Goal: Information Seeking & Learning: Find specific fact

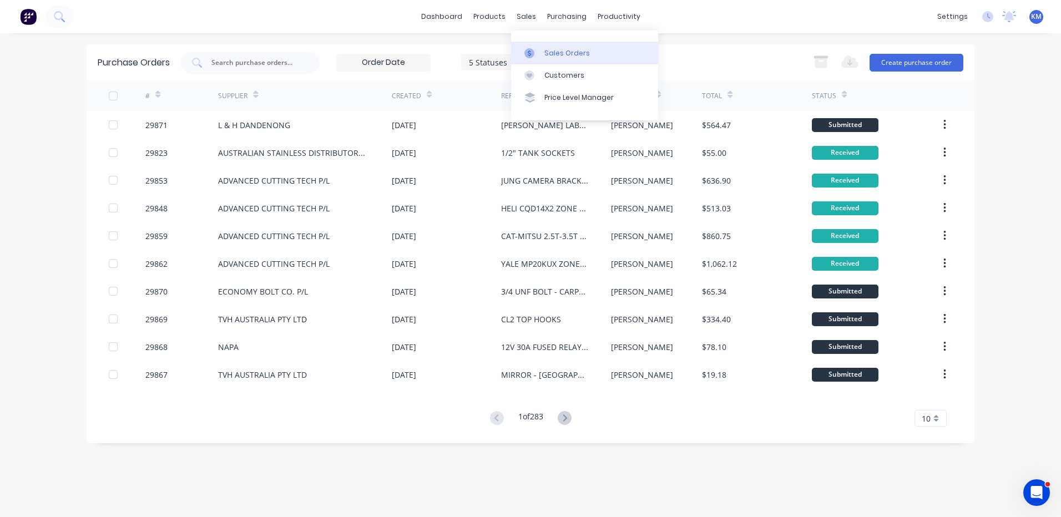
click at [547, 53] on div "Sales Orders" at bounding box center [568, 53] width 46 height 10
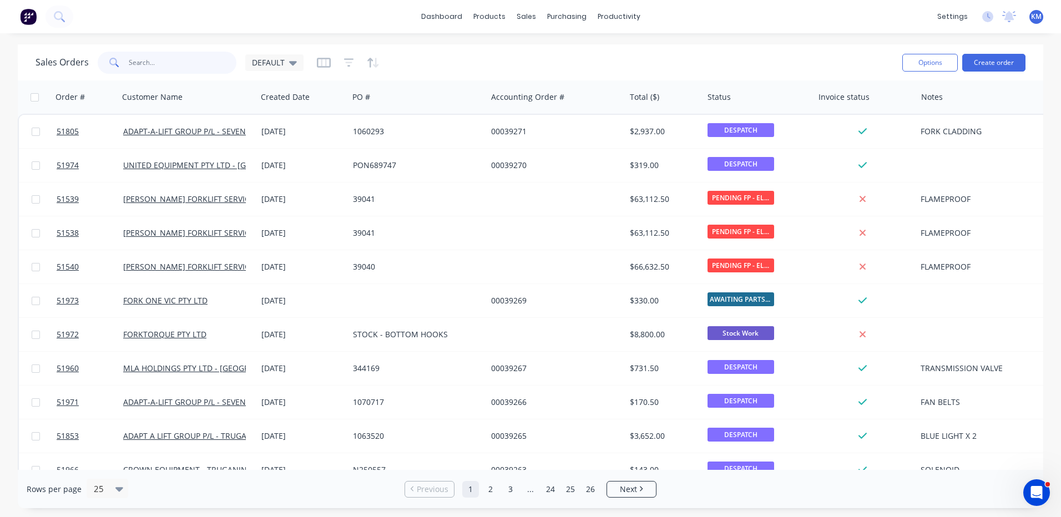
click at [204, 71] on input "text" at bounding box center [183, 63] width 108 height 22
type input "51922"
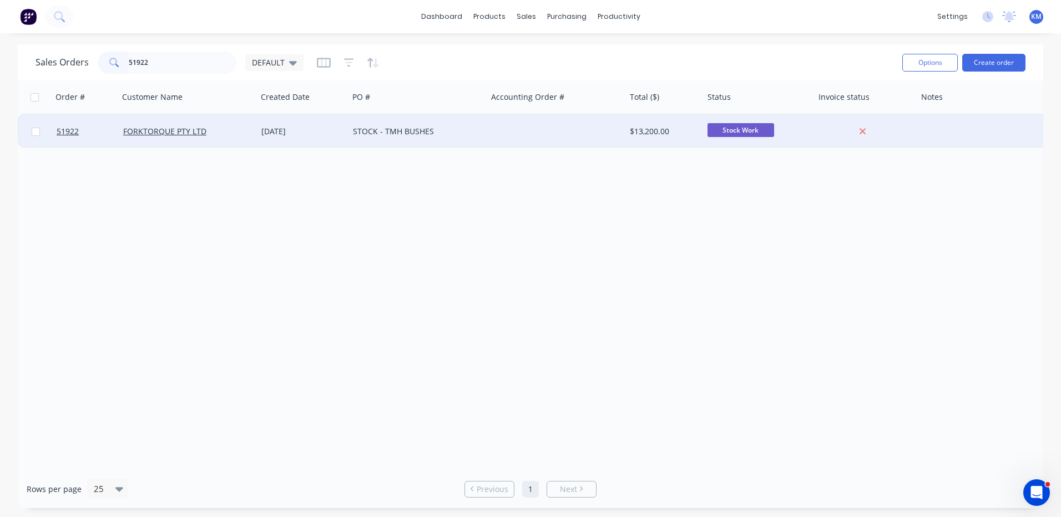
click at [304, 142] on div "[DATE]" at bounding box center [303, 131] width 92 height 33
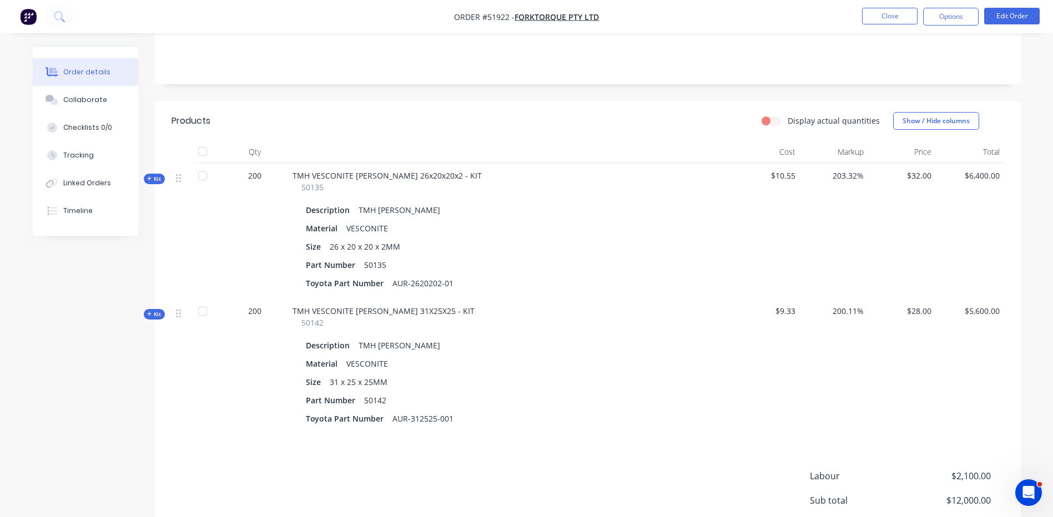
scroll to position [211, 0]
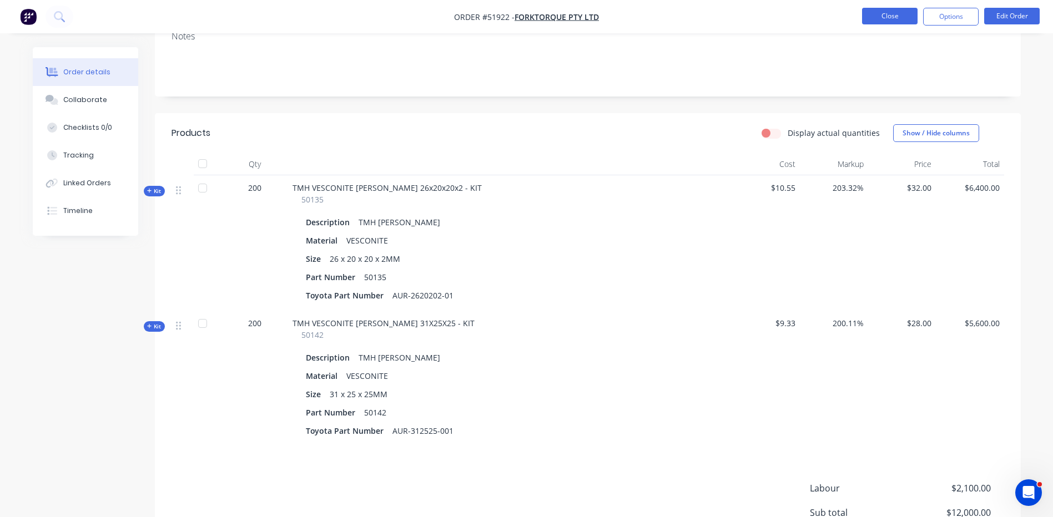
click at [908, 23] on button "Close" at bounding box center [890, 16] width 56 height 17
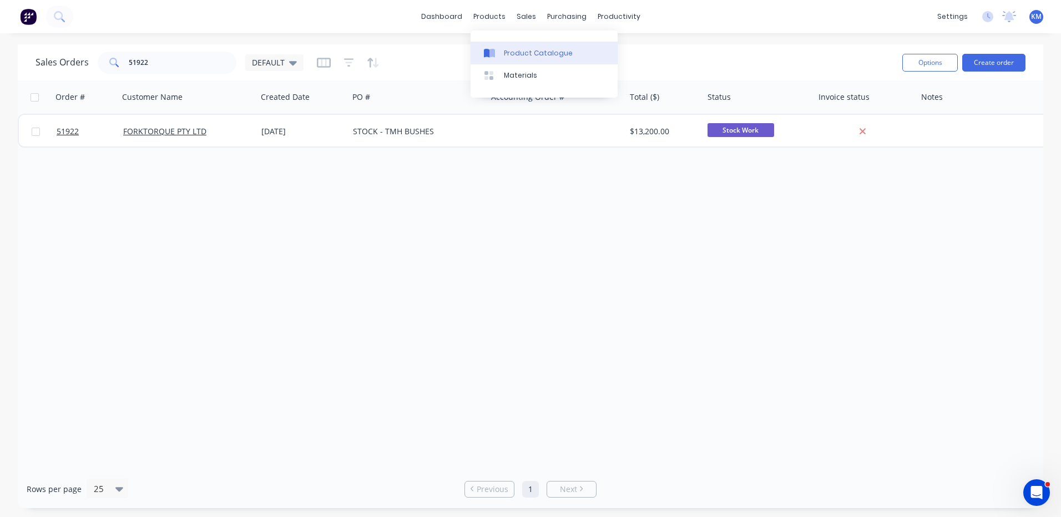
click at [506, 49] on div "Product Catalogue" at bounding box center [538, 53] width 69 height 10
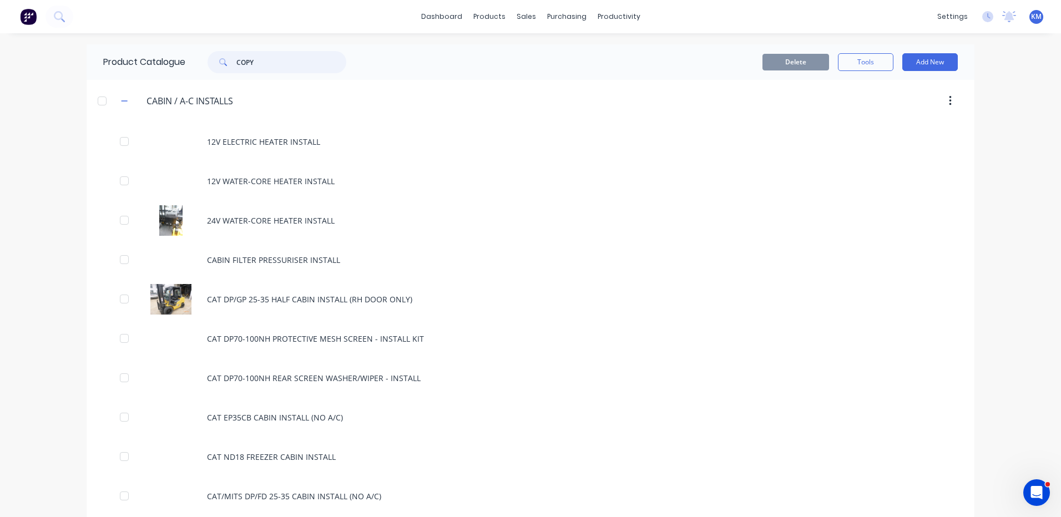
click at [247, 64] on input "COPY" at bounding box center [292, 62] width 110 height 22
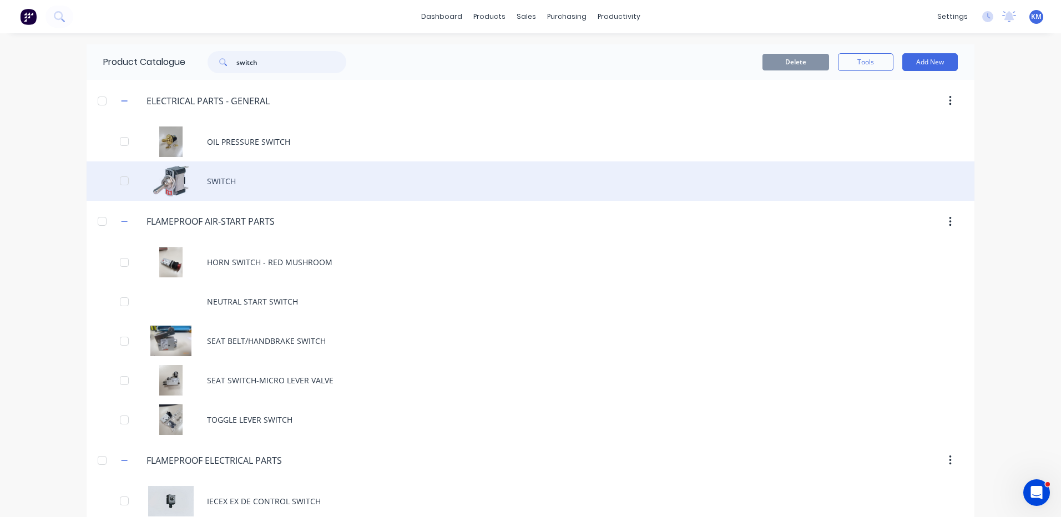
type input "switch"
click at [273, 175] on div "SWITCH" at bounding box center [531, 181] width 888 height 39
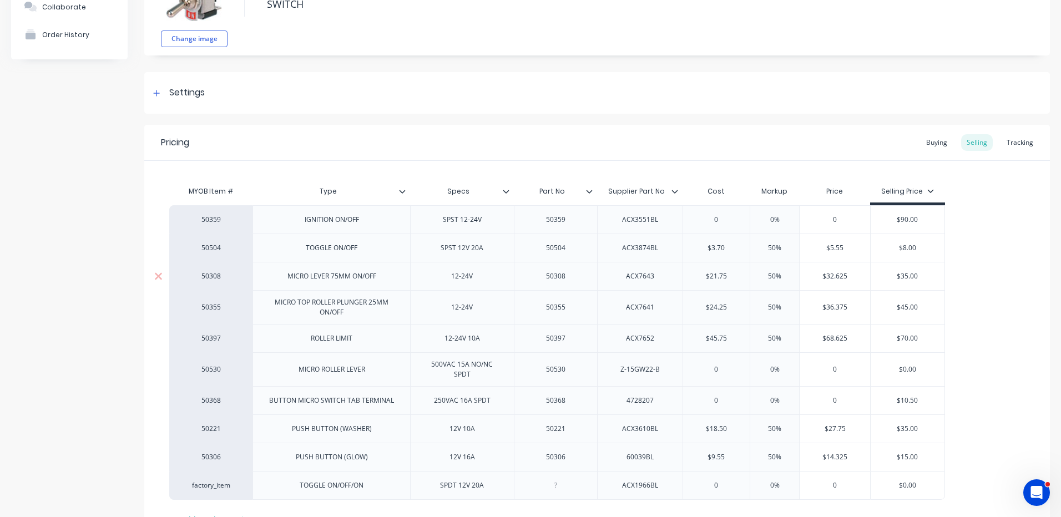
scroll to position [111, 0]
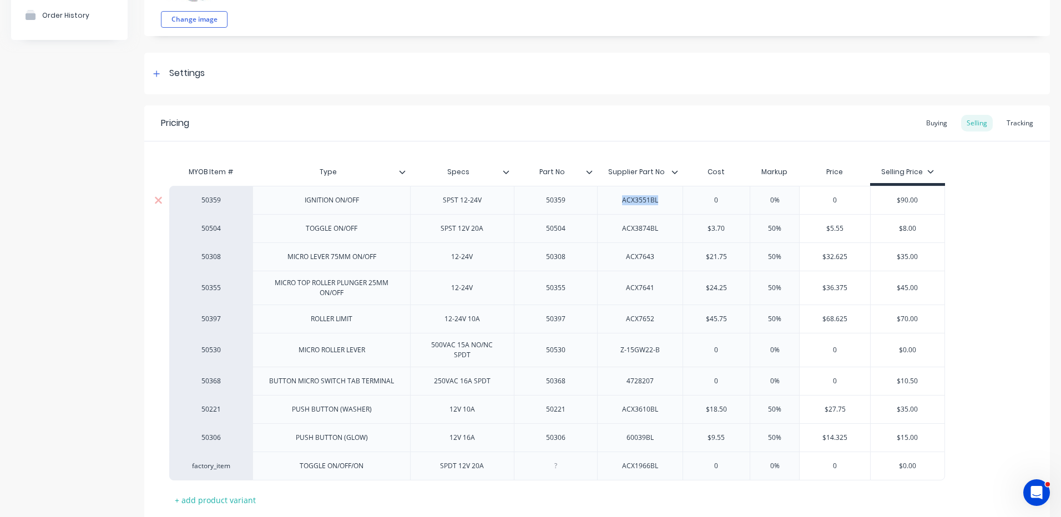
drag, startPoint x: 667, startPoint y: 199, endPoint x: 617, endPoint y: 200, distance: 50.0
click at [605, 202] on div "ACX3551BL" at bounding box center [639, 200] width 85 height 28
copy div "ACX3551BL"
click at [573, 240] on div "50504" at bounding box center [555, 228] width 83 height 28
drag, startPoint x: 663, startPoint y: 230, endPoint x: 650, endPoint y: 224, distance: 14.7
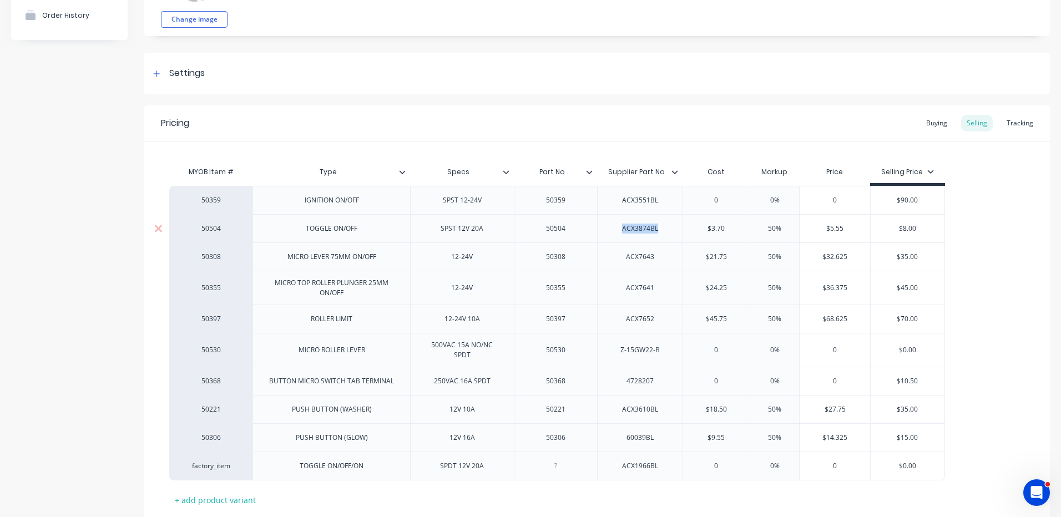
click at [623, 229] on div "ACX3874BL" at bounding box center [640, 229] width 56 height 14
copy div "ACX3874BL"
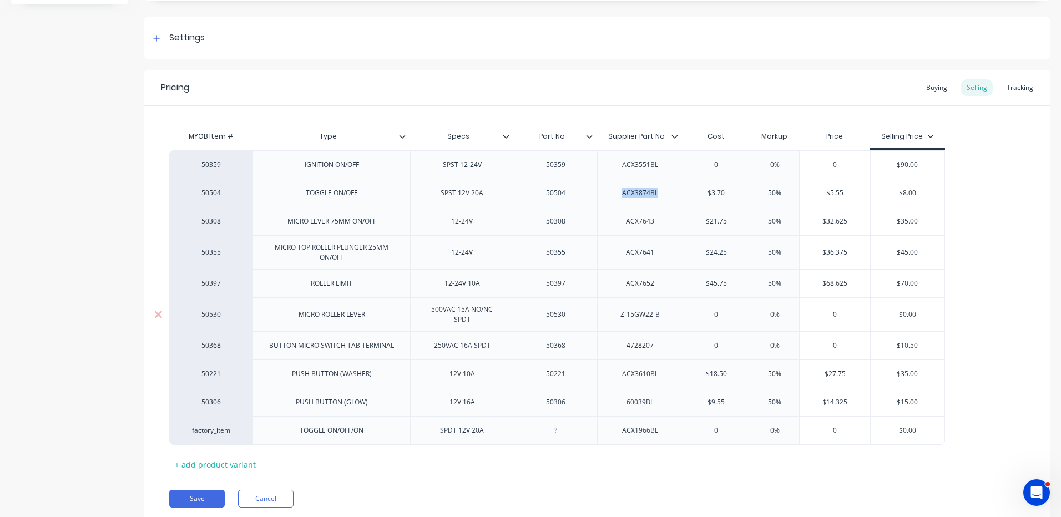
scroll to position [184, 0]
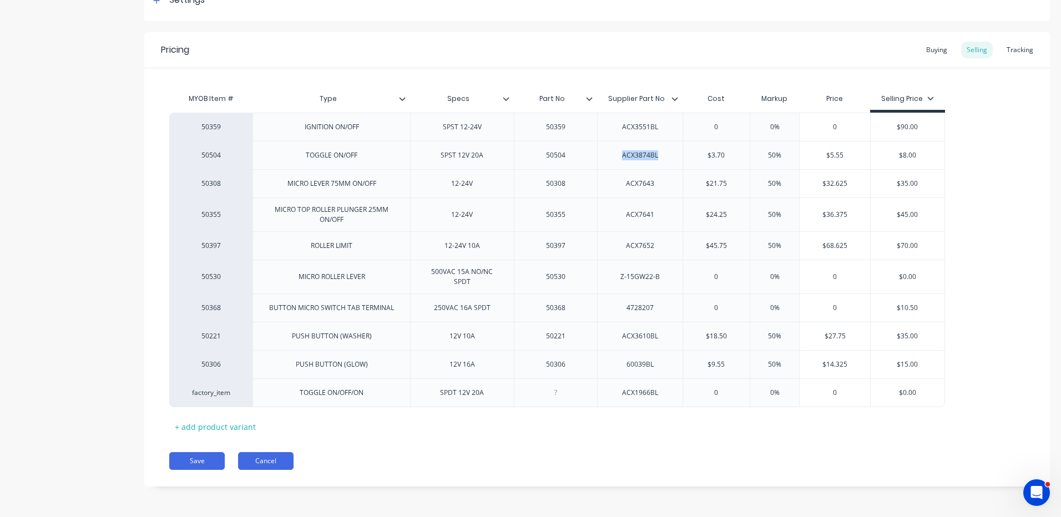
type textarea "x"
click at [264, 460] on button "Cancel" at bounding box center [266, 461] width 56 height 18
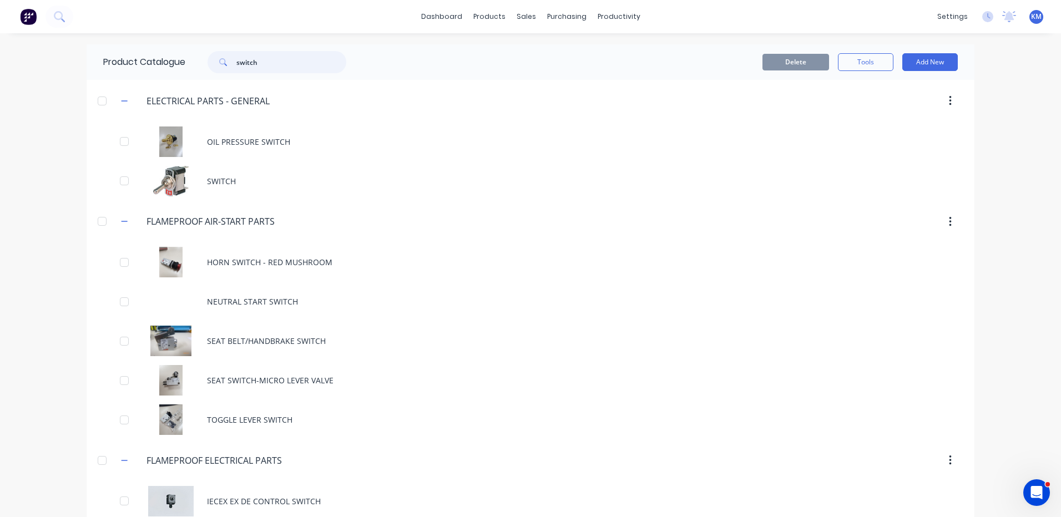
drag, startPoint x: 288, startPoint y: 71, endPoint x: 160, endPoint y: 66, distance: 127.8
click at [160, 66] on div "Product Catalogue switch" at bounding box center [231, 62] width 288 height 36
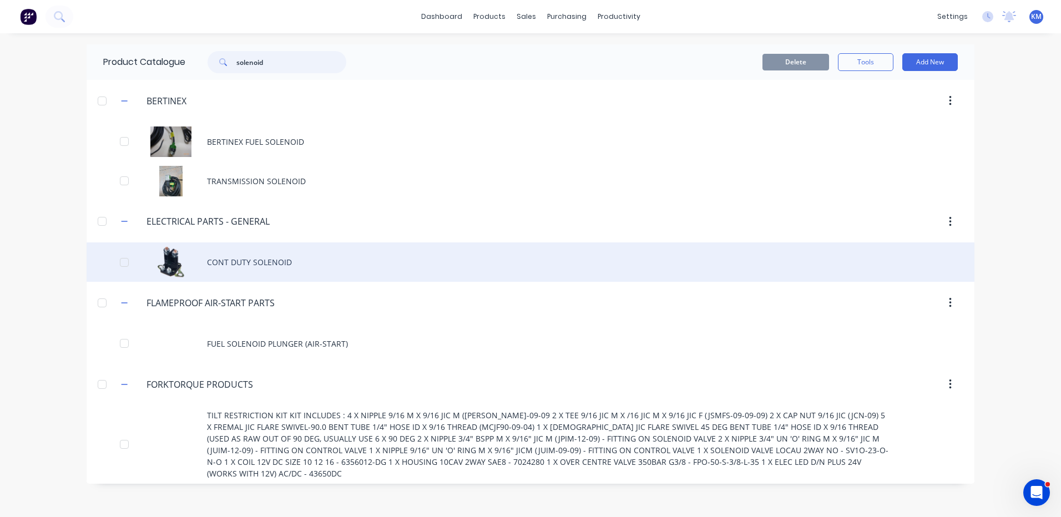
type input "solenoid"
click at [281, 255] on div "CONT DUTY SOLENOID" at bounding box center [531, 262] width 888 height 39
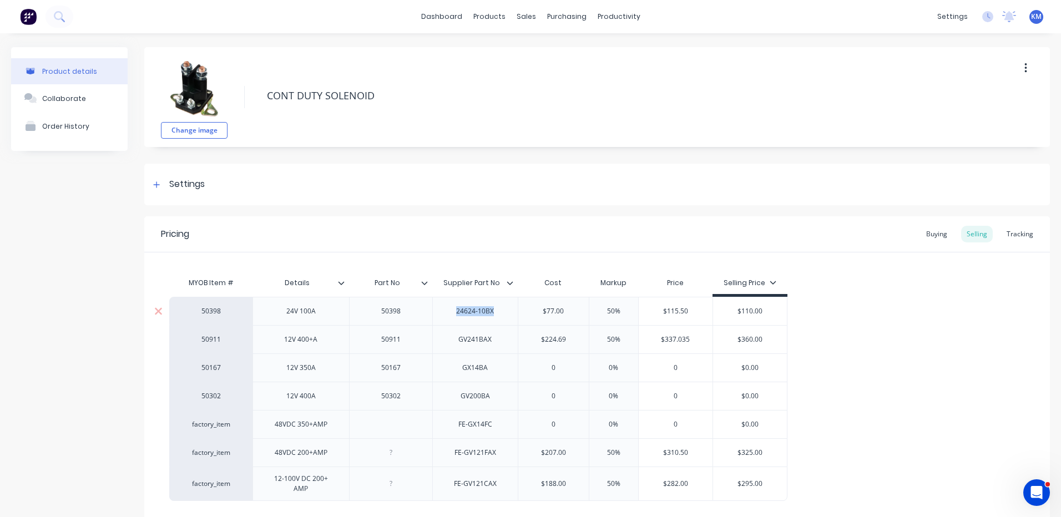
drag, startPoint x: 500, startPoint y: 314, endPoint x: 447, endPoint y: 314, distance: 52.7
click at [447, 314] on div "24624-10BX" at bounding box center [474, 311] width 85 height 28
copy div "24624-10BX"
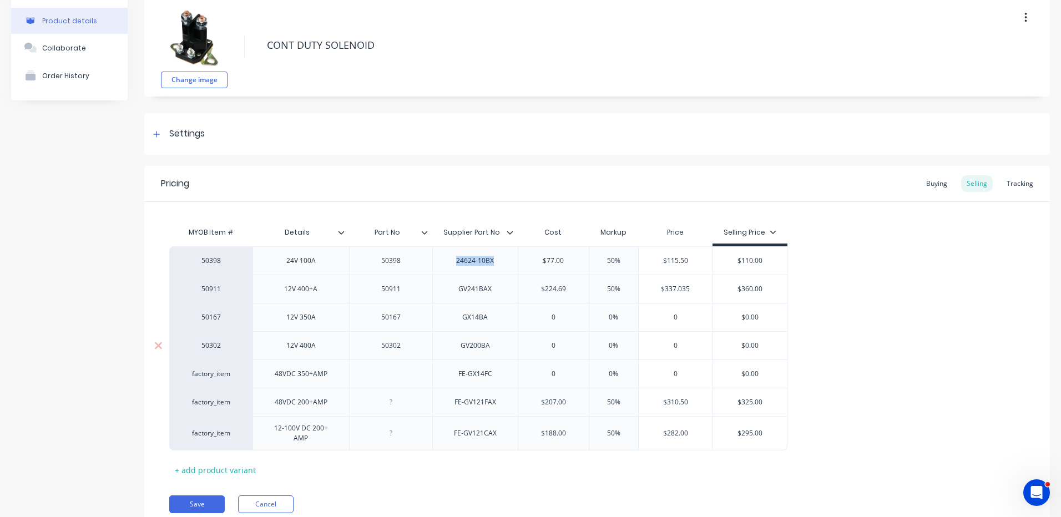
scroll to position [88, 0]
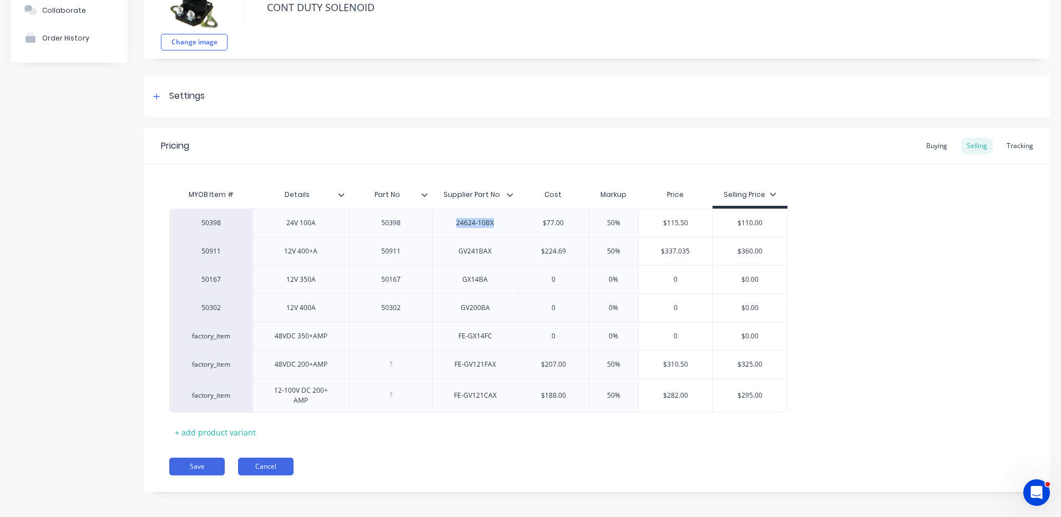
type textarea "x"
click at [261, 464] on button "Cancel" at bounding box center [266, 467] width 56 height 18
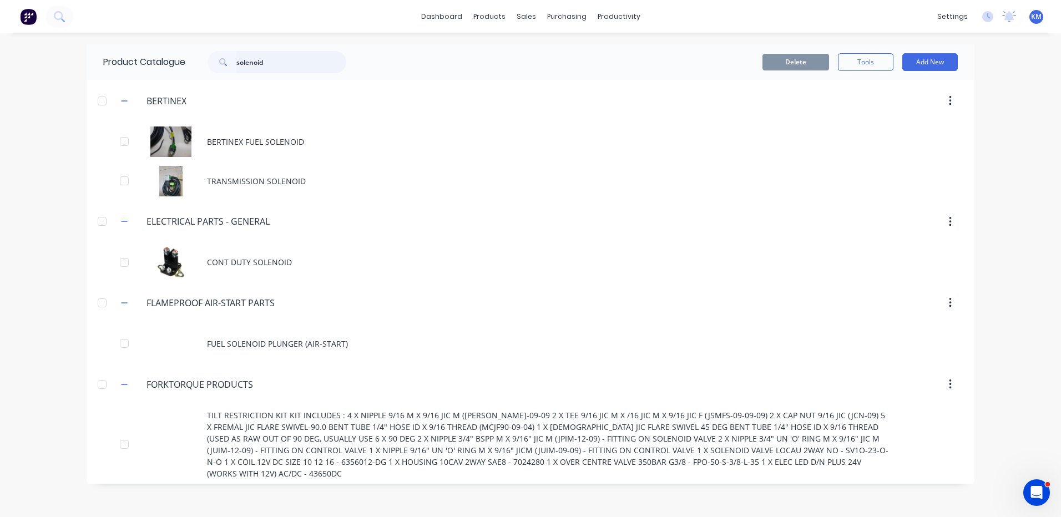
click at [266, 64] on input "solenoid" at bounding box center [292, 62] width 110 height 22
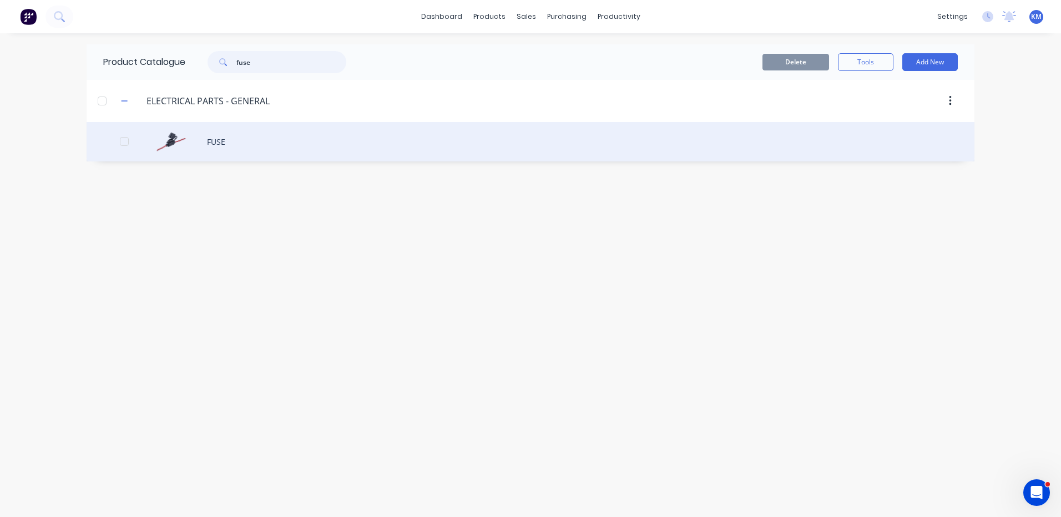
type input "fuse"
click at [212, 139] on div "FUSE" at bounding box center [531, 141] width 888 height 39
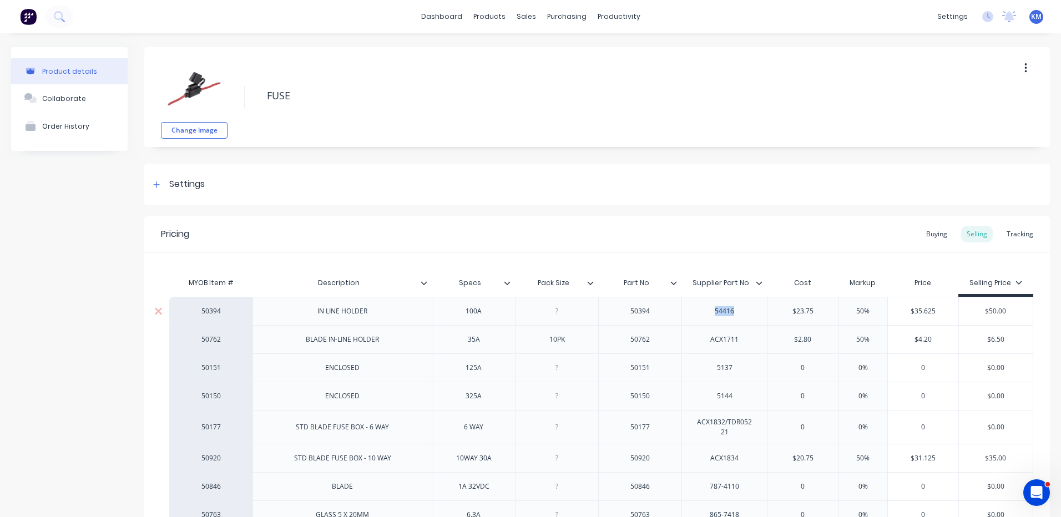
drag, startPoint x: 737, startPoint y: 313, endPoint x: 718, endPoint y: 308, distance: 18.9
click at [713, 311] on div "54416" at bounding box center [725, 311] width 56 height 14
copy div "54416"
type textarea "x"
